Goal: Task Accomplishment & Management: Complete application form

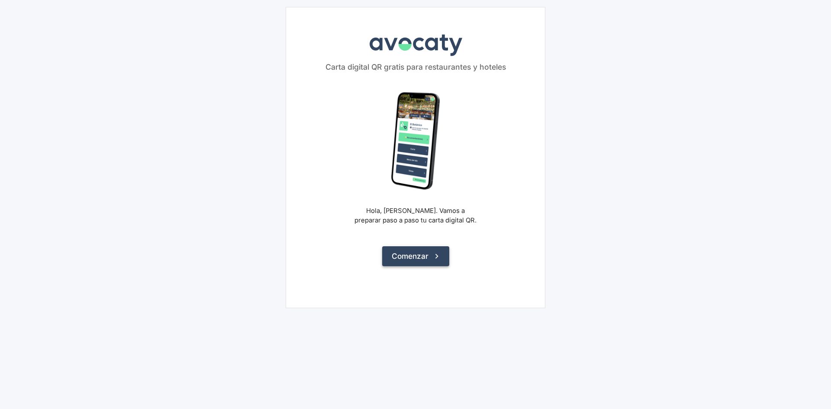
click at [432, 261] on button "Comenzar" at bounding box center [415, 256] width 67 height 20
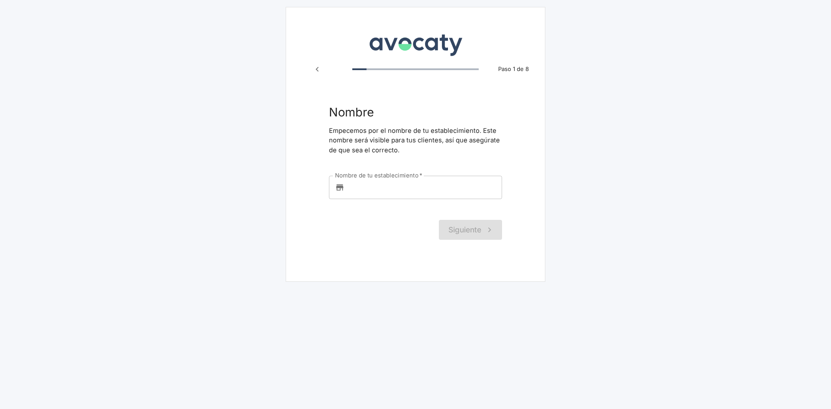
click at [399, 185] on input "Nombre de tu establecimiento   *" at bounding box center [425, 187] width 154 height 23
type input "TEST"
click at [443, 225] on button "Siguiente" at bounding box center [470, 230] width 63 height 20
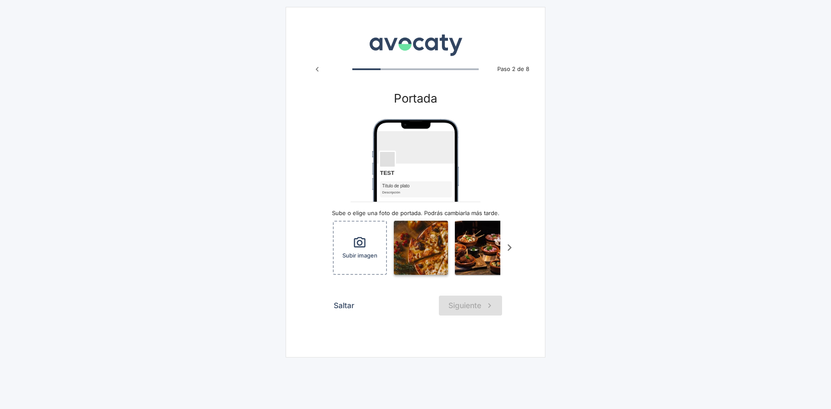
click at [415, 256] on img "button" at bounding box center [421, 248] width 54 height 54
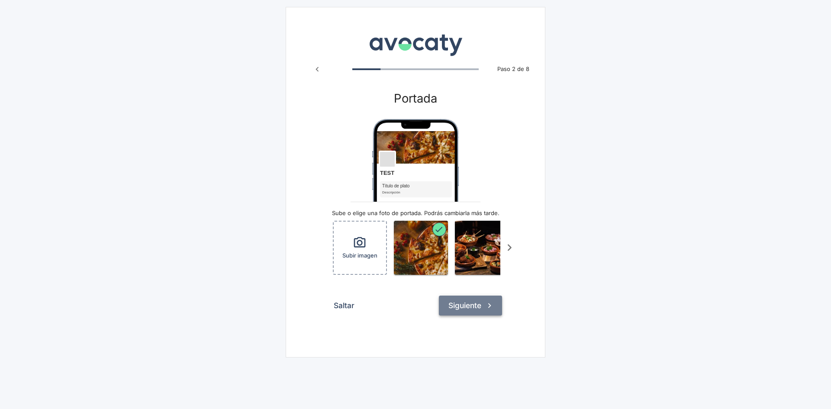
click at [460, 310] on button "Siguiente" at bounding box center [470, 306] width 63 height 20
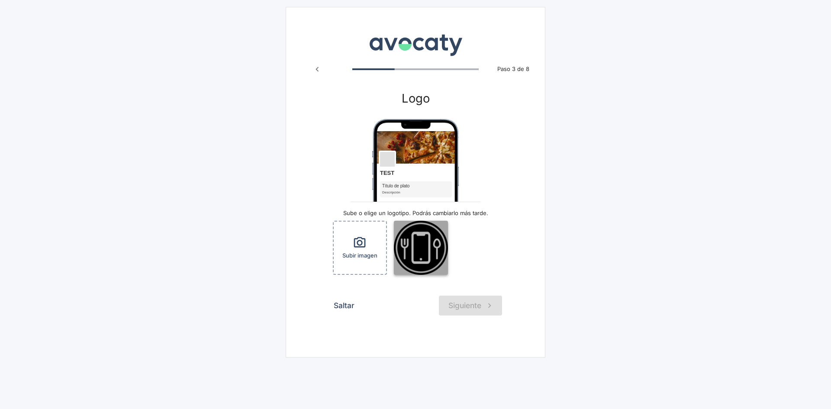
click at [424, 261] on img "button" at bounding box center [421, 248] width 54 height 54
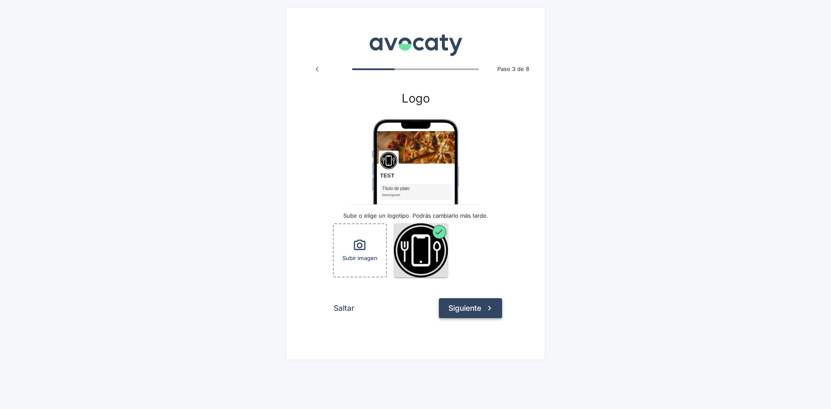
click at [468, 309] on button "Siguiente" at bounding box center [470, 308] width 63 height 20
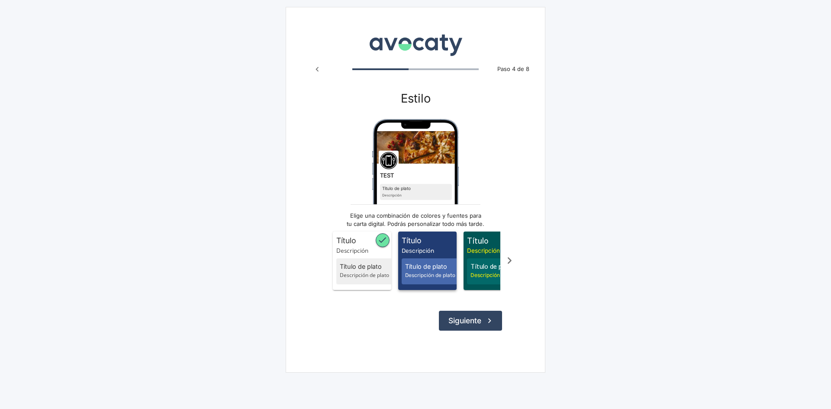
click at [417, 243] on span "Título" at bounding box center [429, 240] width 55 height 11
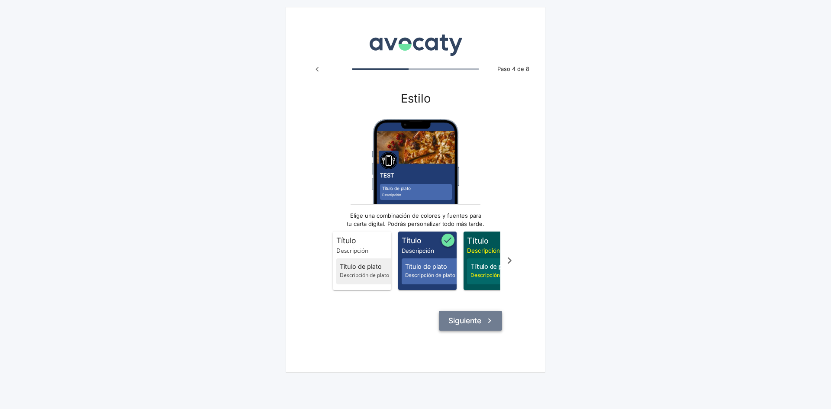
click at [473, 327] on button "Siguiente" at bounding box center [470, 321] width 63 height 20
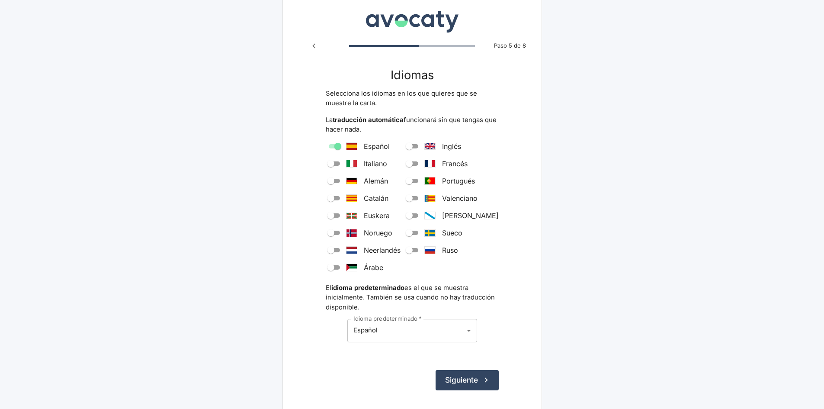
scroll to position [54, 0]
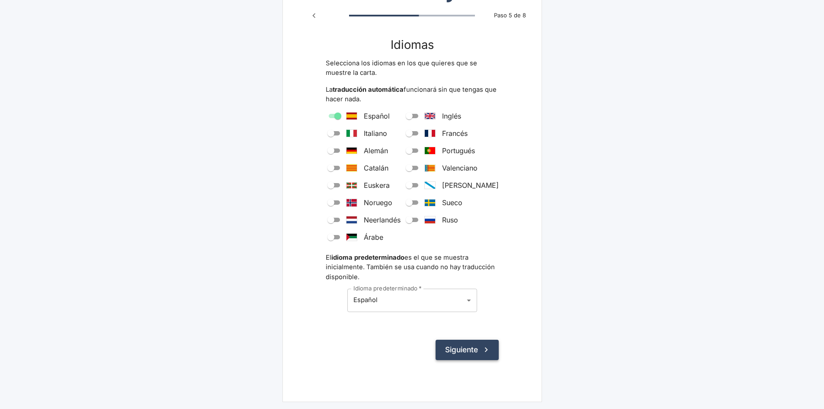
click at [466, 349] on button "Siguiente" at bounding box center [467, 350] width 63 height 20
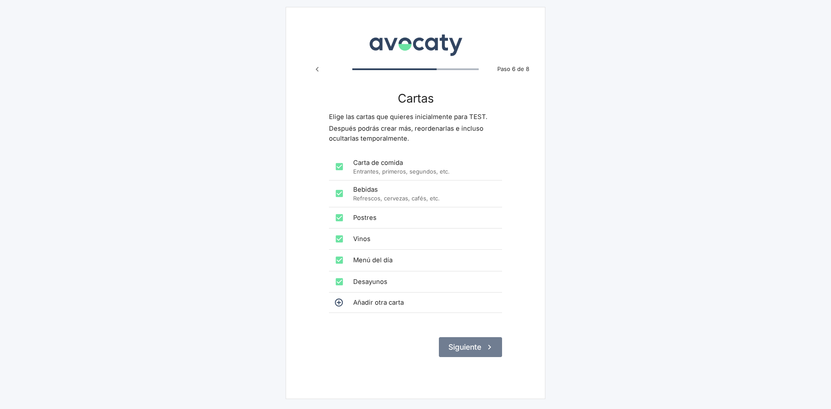
click at [455, 354] on button "Siguiente" at bounding box center [470, 347] width 63 height 20
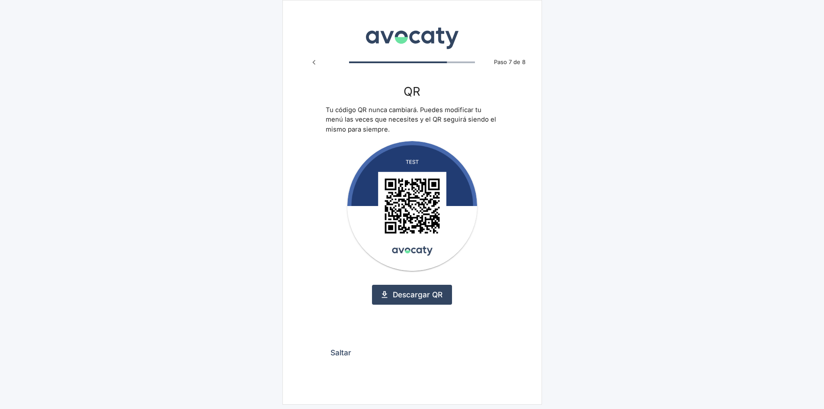
scroll to position [10, 0]
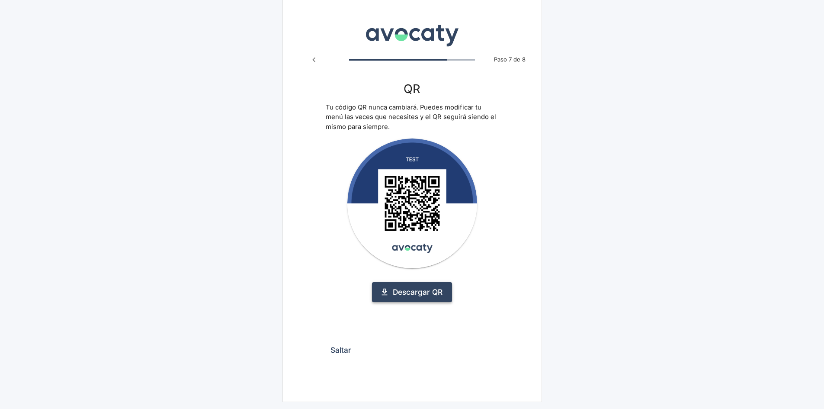
click at [413, 295] on link "Descargar QR" at bounding box center [412, 292] width 80 height 20
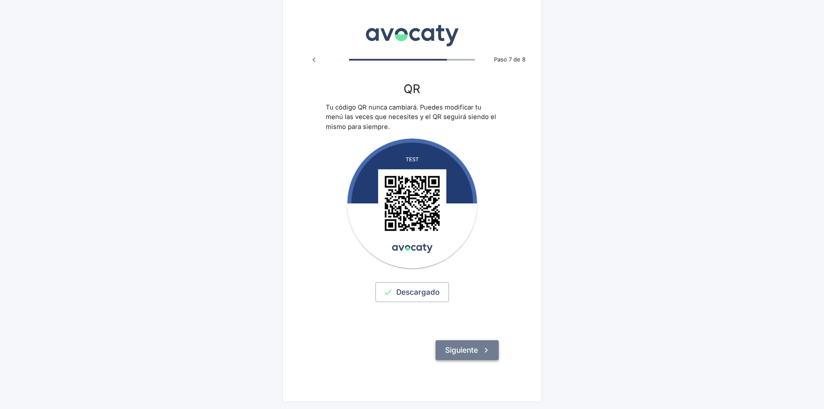
click at [471, 347] on button "Siguiente" at bounding box center [467, 350] width 63 height 20
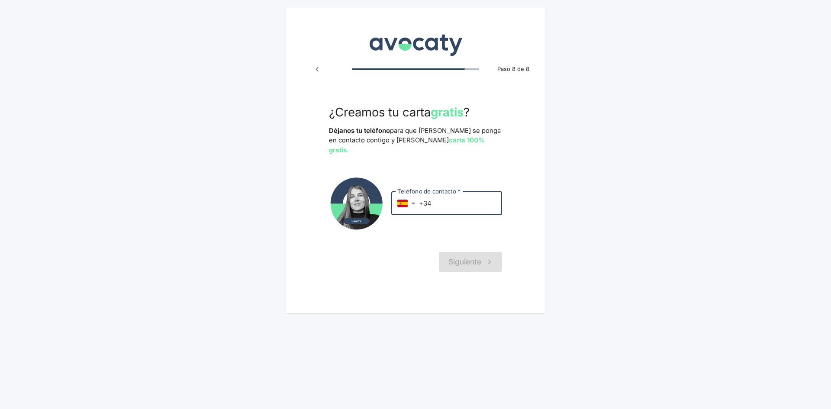
click at [444, 202] on input "+34" at bounding box center [460, 203] width 83 height 23
click at [465, 252] on div "Siguiente" at bounding box center [415, 262] width 173 height 20
click at [463, 252] on div "Siguiente" at bounding box center [415, 262] width 173 height 20
click at [460, 253] on div "Siguiente" at bounding box center [415, 262] width 173 height 20
